Goal: Navigation & Orientation: Find specific page/section

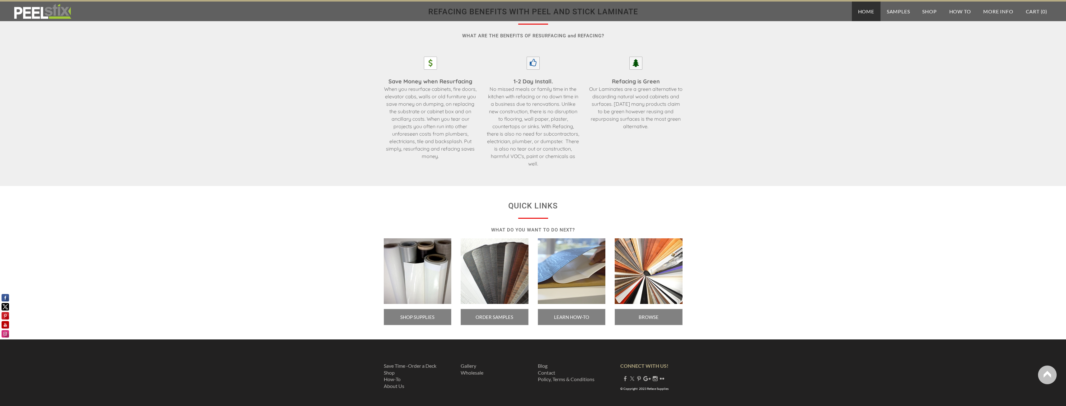
scroll to position [915, 0]
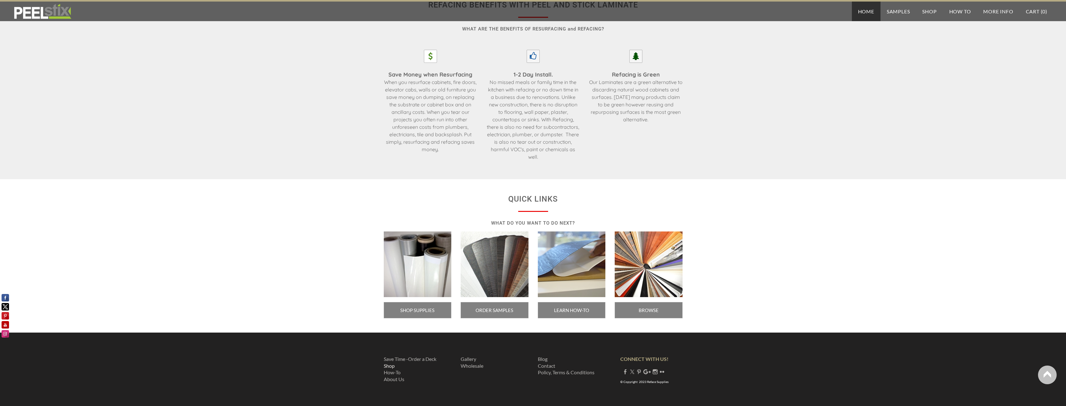
click at [391, 365] on link "Shop" at bounding box center [389, 366] width 11 height 6
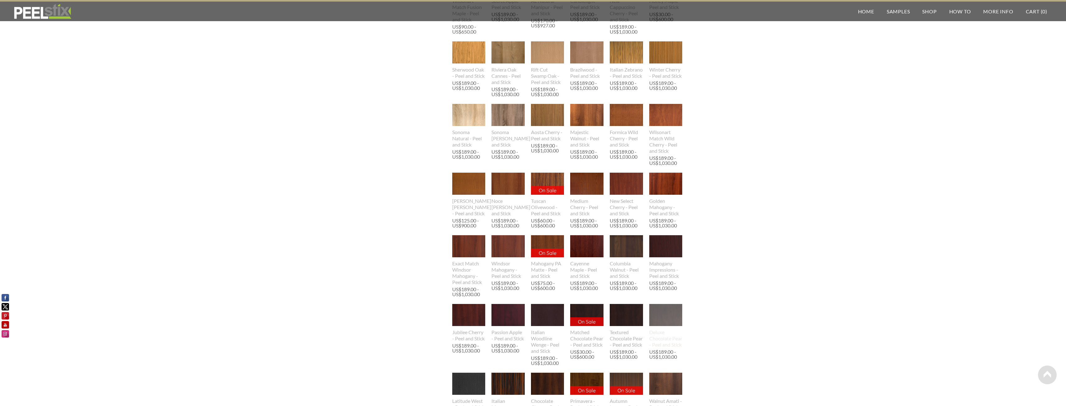
scroll to position [555, 0]
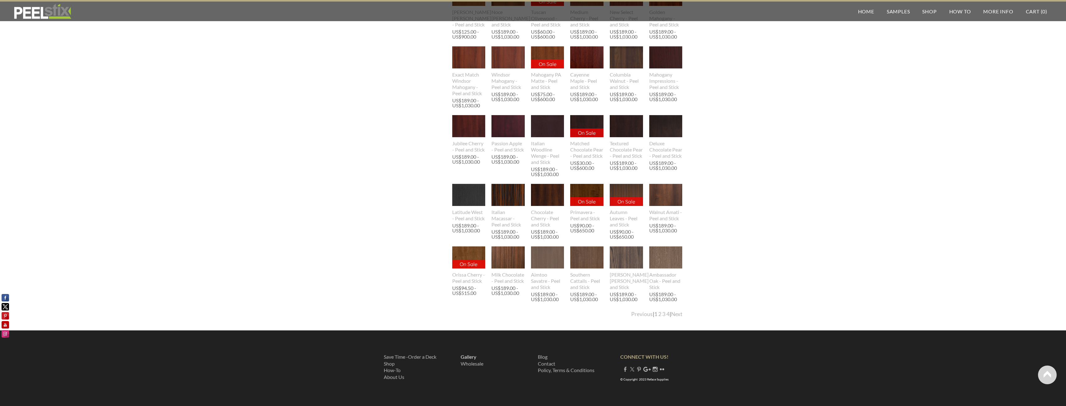
click at [469, 358] on link "Gallery ​" at bounding box center [469, 357] width 16 height 6
